Goal: Task Accomplishment & Management: Manage account settings

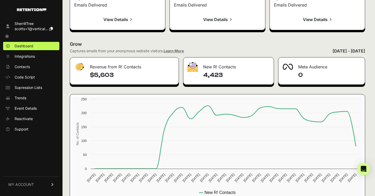
scroll to position [615, 0]
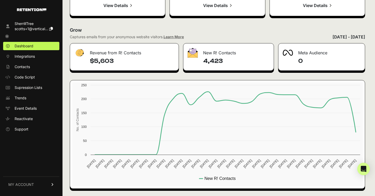
click at [34, 26] on div "SherrillTree" at bounding box center [34, 23] width 38 height 5
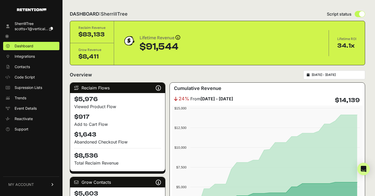
click at [44, 182] on link "MY ACCOUNT" at bounding box center [31, 185] width 56 height 16
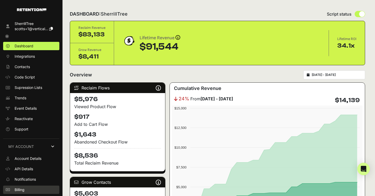
scroll to position [19, 0]
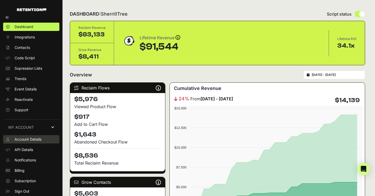
click at [45, 141] on link "Account Details" at bounding box center [31, 139] width 56 height 8
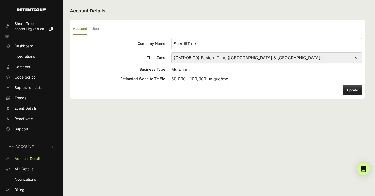
scroll to position [19, 0]
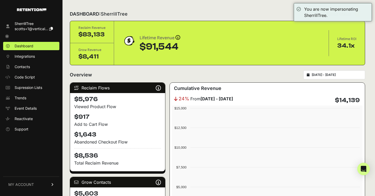
scroll to position [615, 0]
